Goal: Task Accomplishment & Management: Manage account settings

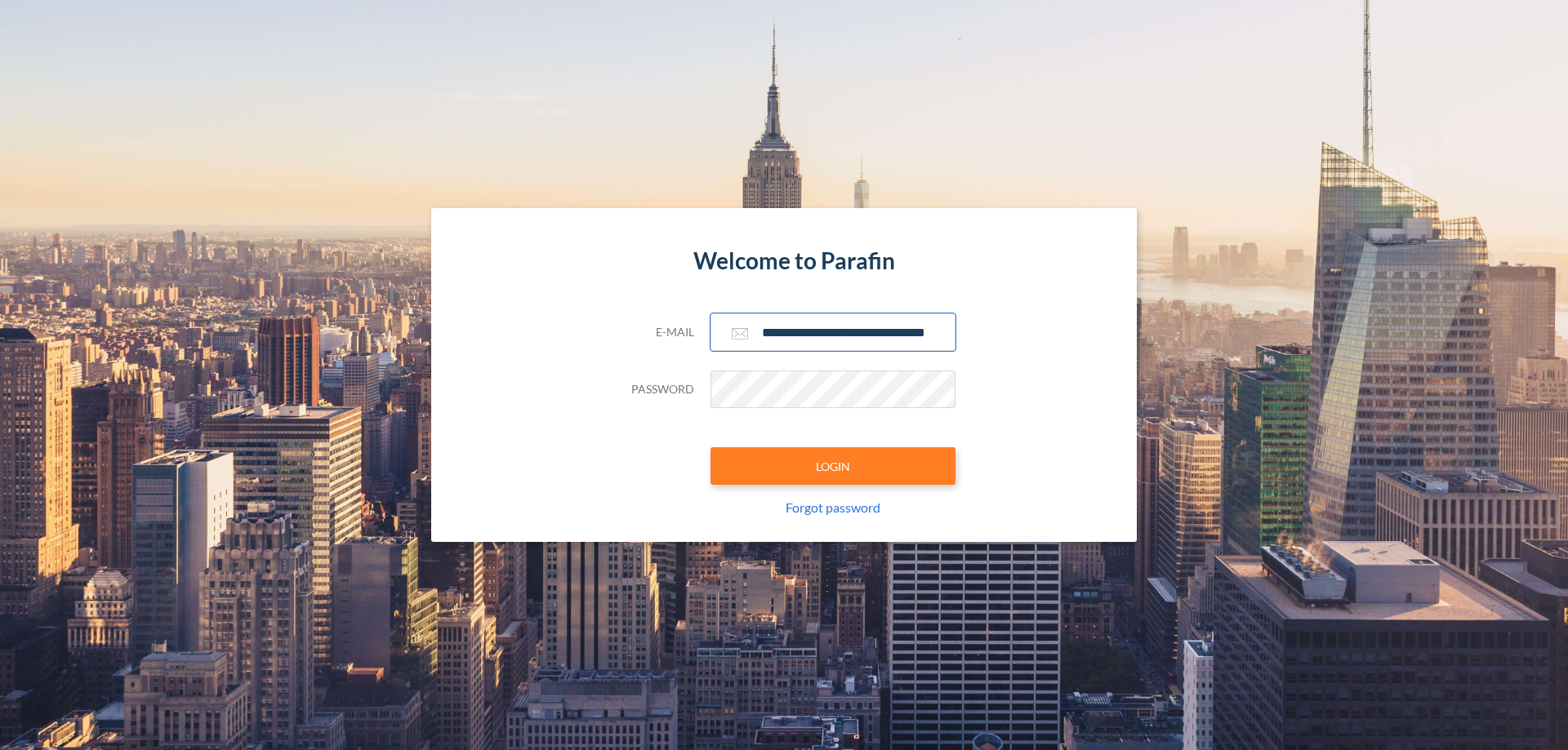
type input "**********"
click at [833, 466] on button "LOGIN" at bounding box center [832, 466] width 245 height 38
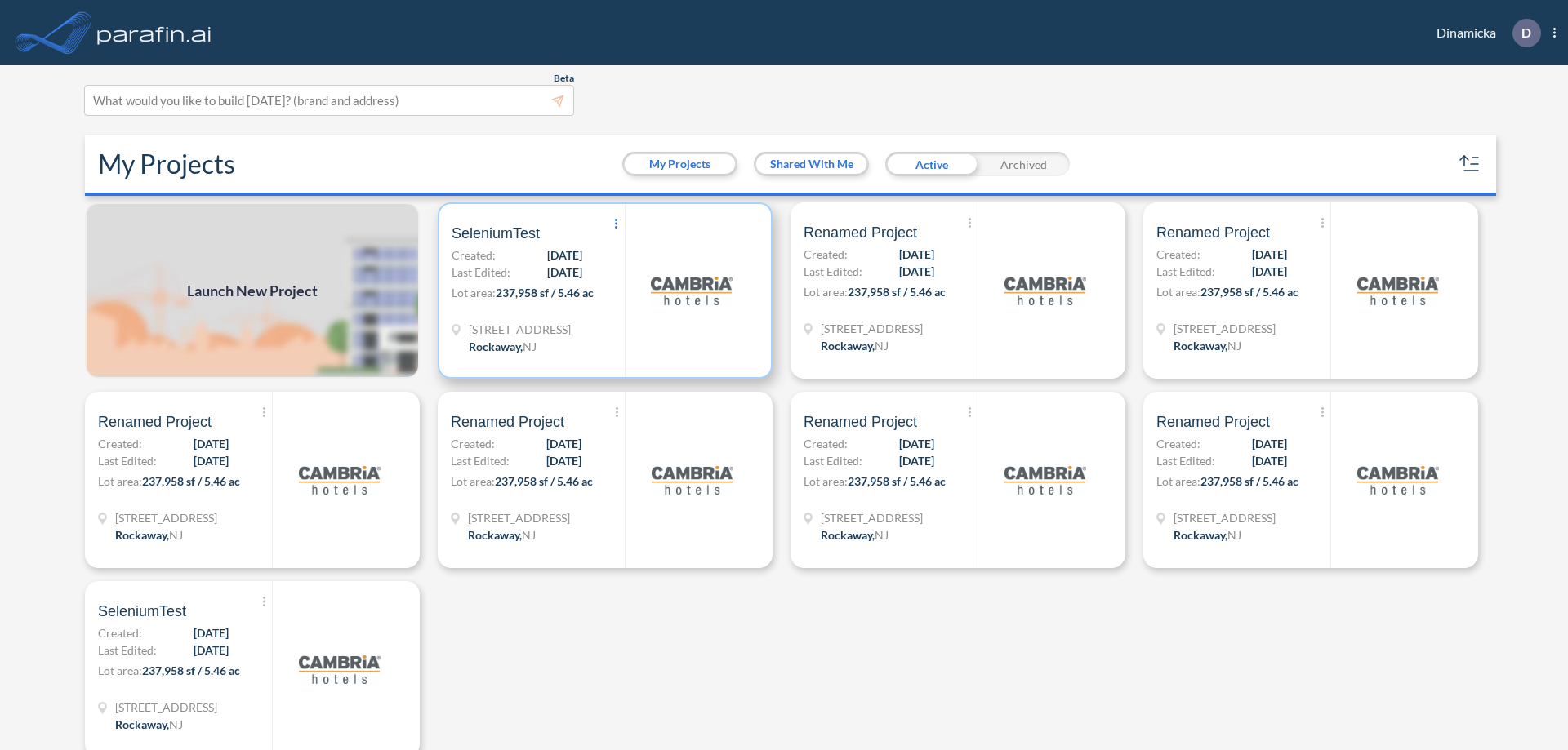
scroll to position [4, 0]
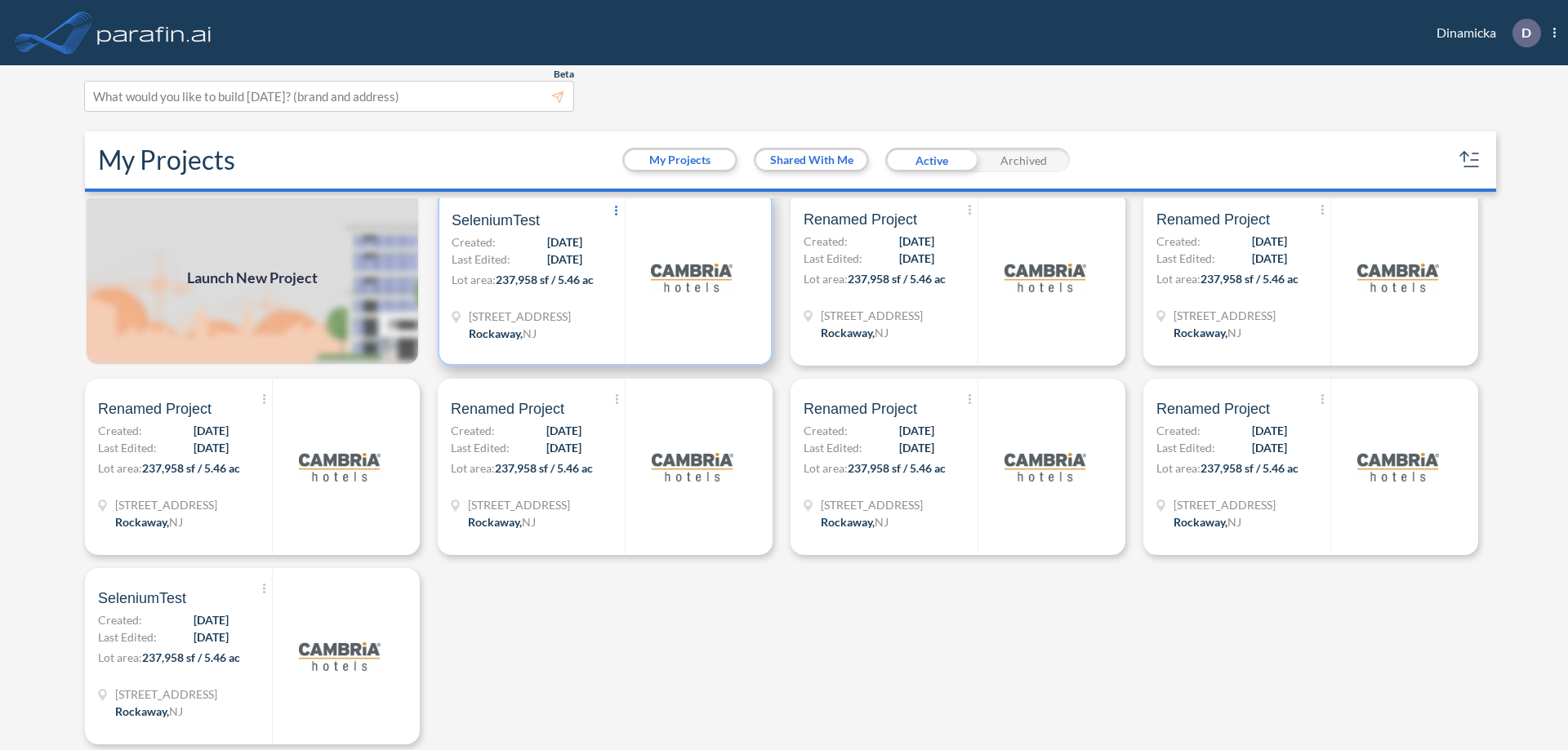
click at [615, 211] on icon at bounding box center [616, 211] width 2 height 10
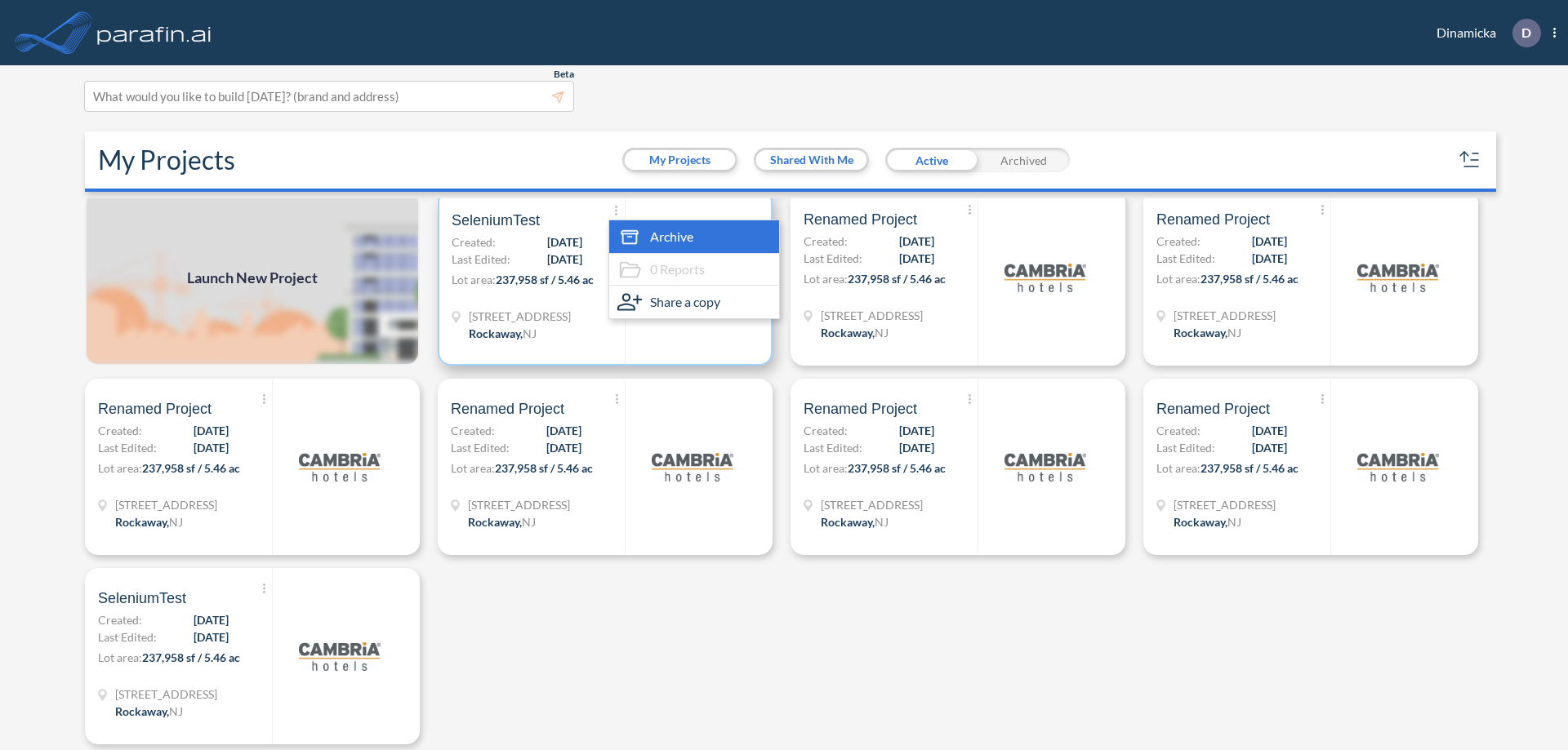
scroll to position [16, 0]
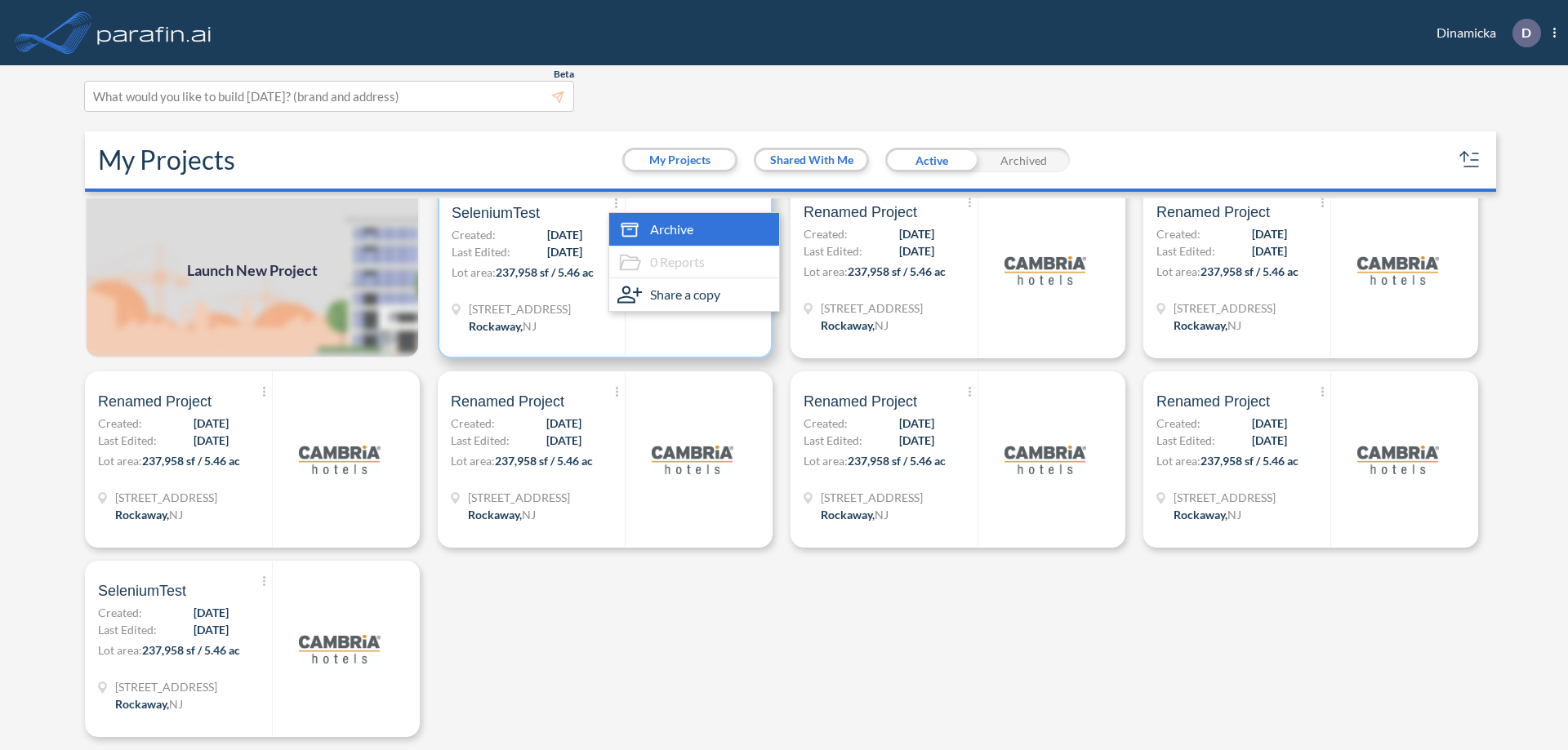
click at [691, 229] on span "Archive" at bounding box center [671, 229] width 43 height 20
